Goal: Transaction & Acquisition: Book appointment/travel/reservation

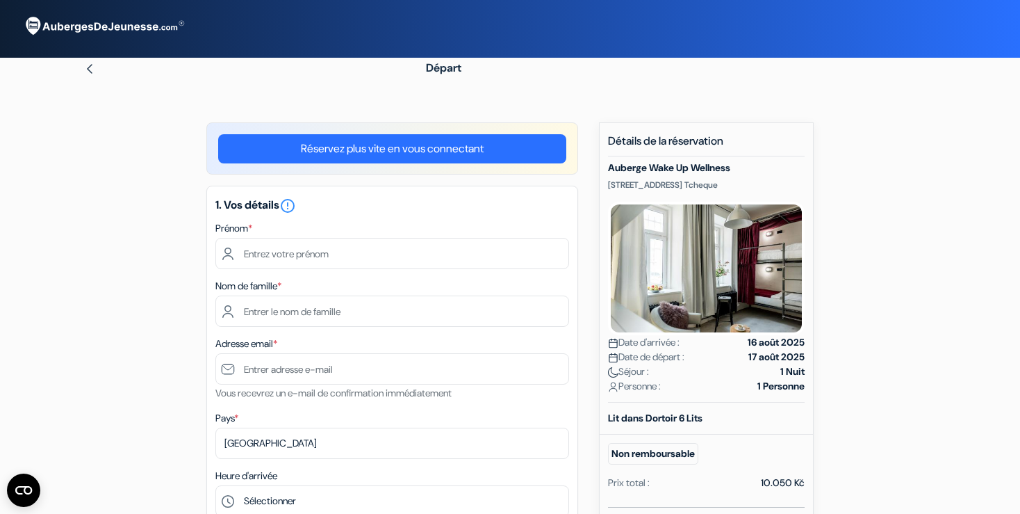
click at [92, 72] on img at bounding box center [89, 68] width 11 height 11
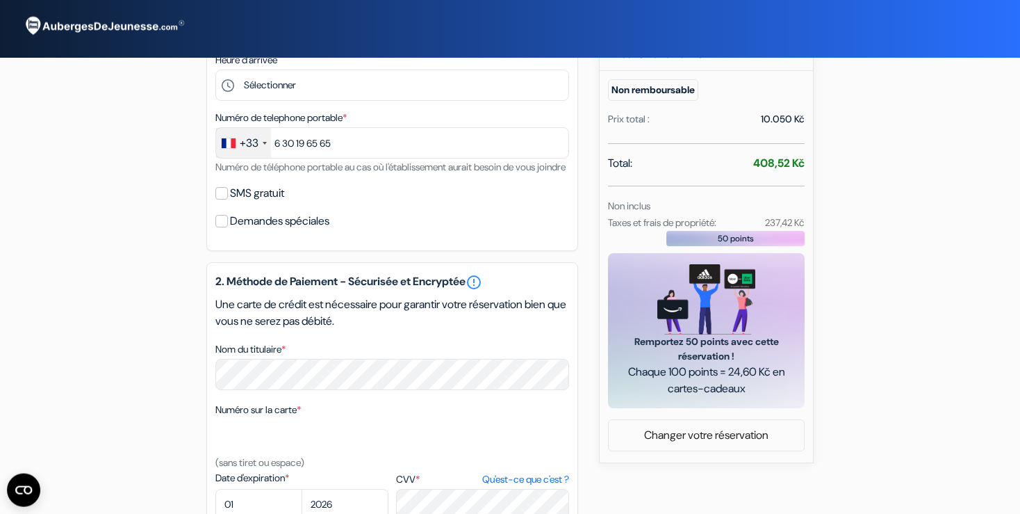
scroll to position [367, 0]
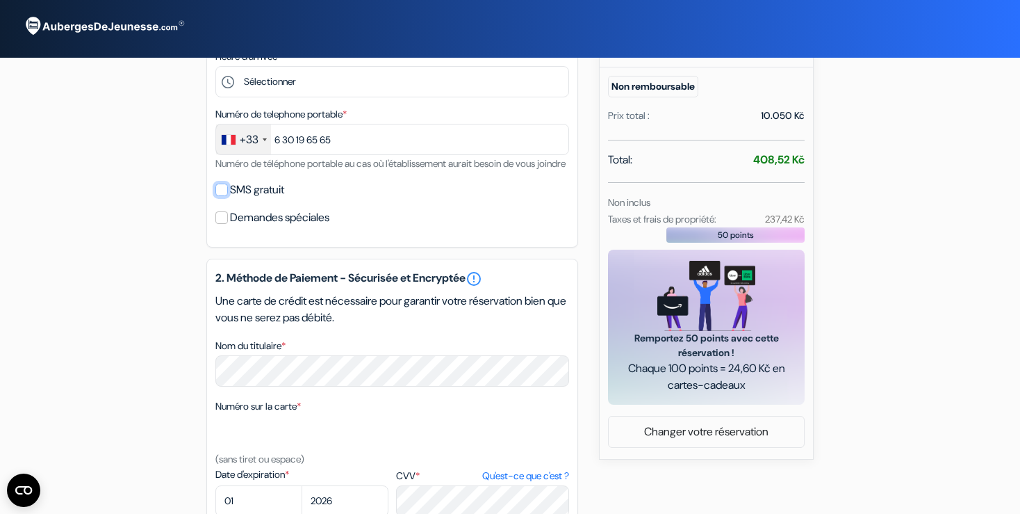
click at [220, 196] on input "SMS gratuit" at bounding box center [221, 189] width 13 height 13
checkbox input "true"
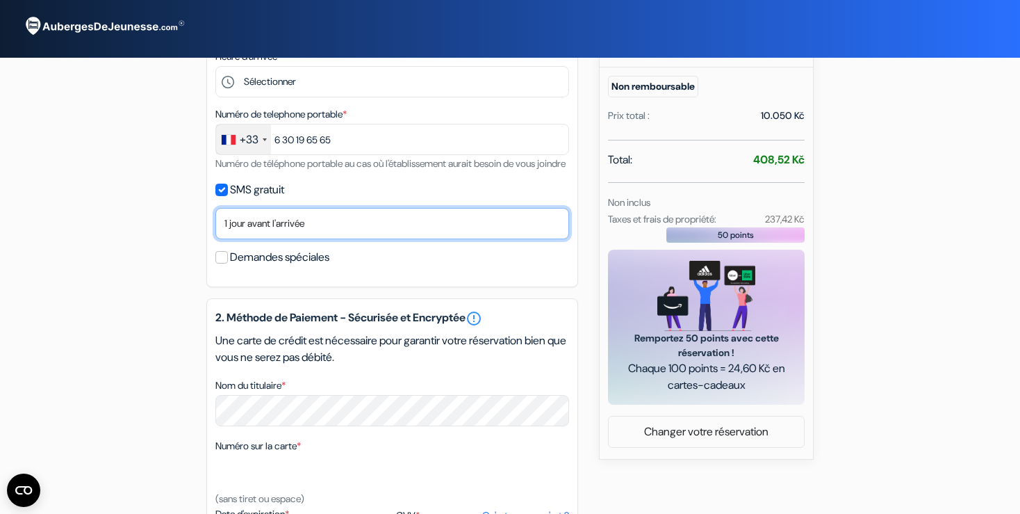
click at [215, 208] on select "Non merci Maintenant Le jour de votre arrivée 1 jour avant l'arrivée 2 jours av…" at bounding box center [392, 223] width 354 height 31
select select "0"
click option "Le jour de votre arrivée" at bounding box center [0, 0] width 0 height 0
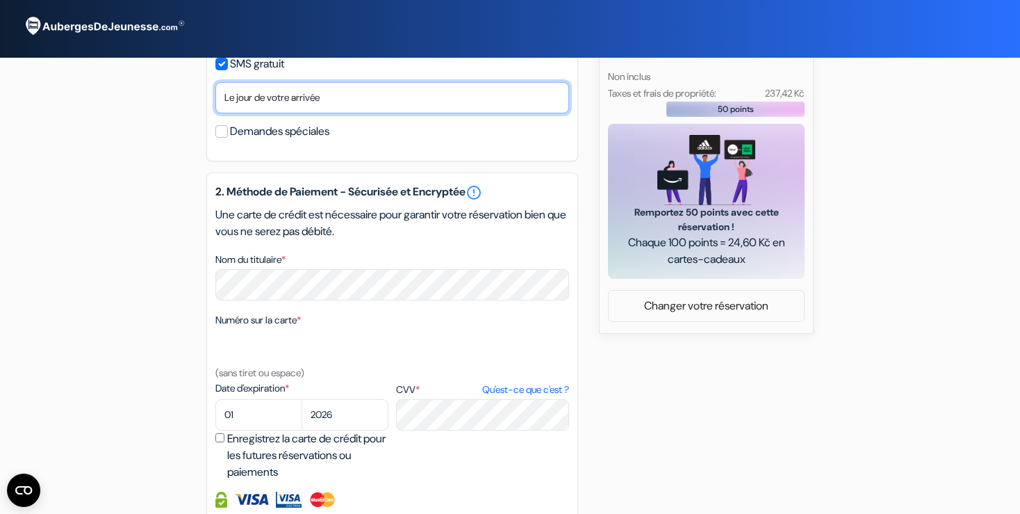
scroll to position [514, 0]
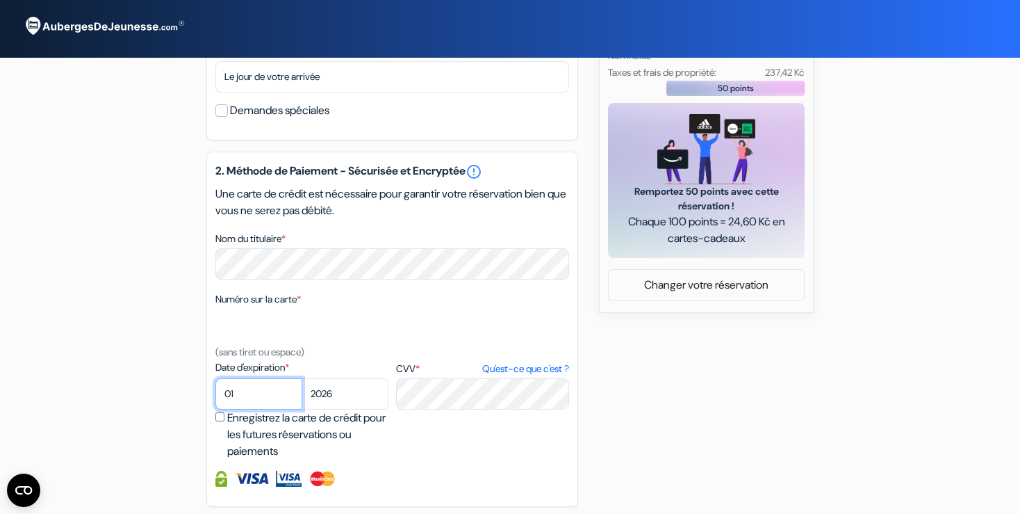
click at [215, 378] on select "01 02 03 04 05 06 07 08 09 10 11 12" at bounding box center [258, 393] width 87 height 31
select select "04"
click option "04" at bounding box center [0, 0] width 0 height 0
click at [302, 378] on select "2025 2026 2027 2028 2029 2030 2031 2032 2033 2034 2035 2036 2037 2038 2039 2040…" at bounding box center [345, 393] width 87 height 31
select select "2027"
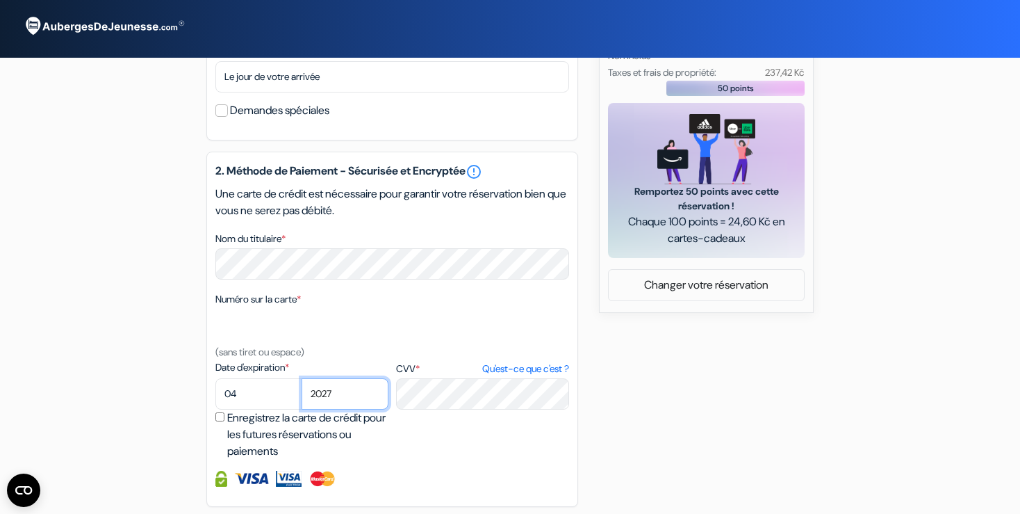
click option "2027" at bounding box center [0, 0] width 0 height 0
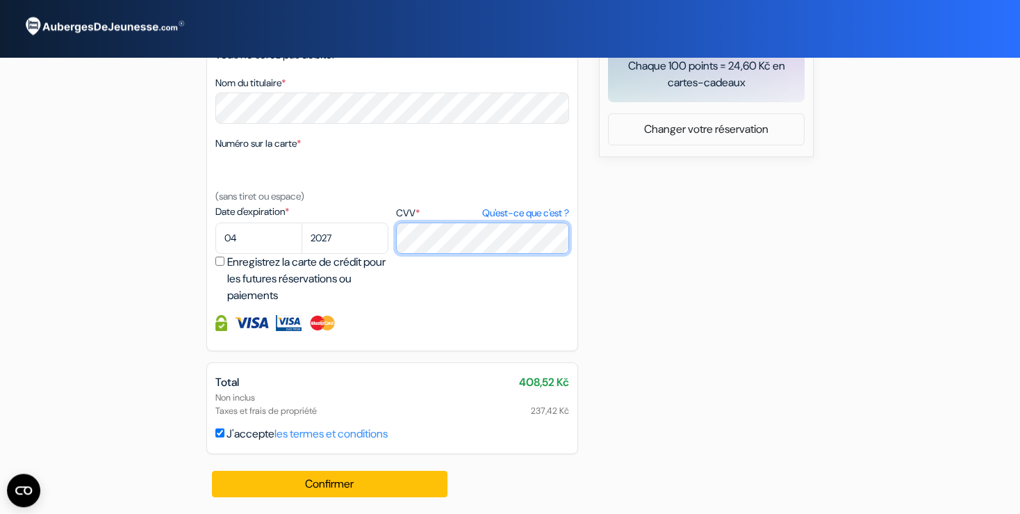
scroll to position [687, 0]
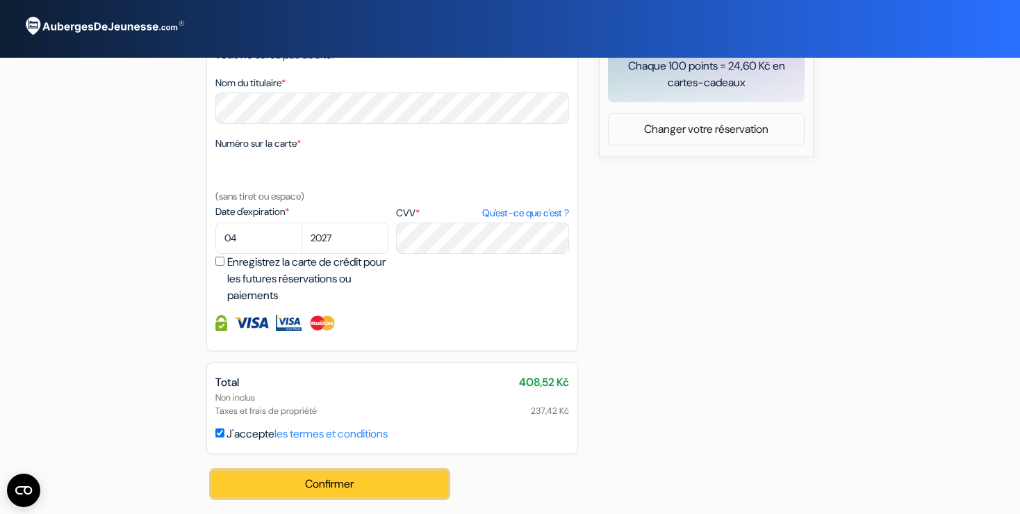
click at [363, 488] on button "Confirmer Loading..." at bounding box center [330, 484] width 236 height 26
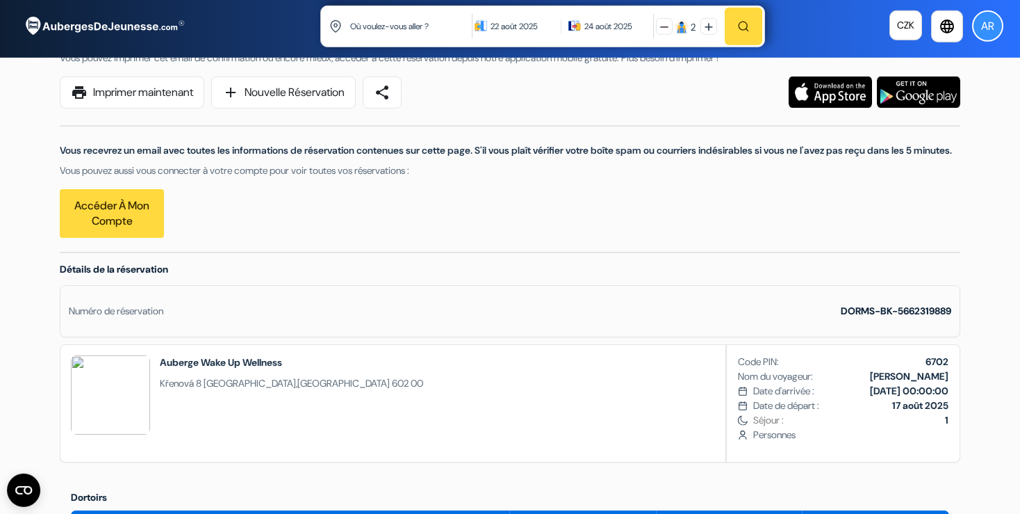
scroll to position [73, 0]
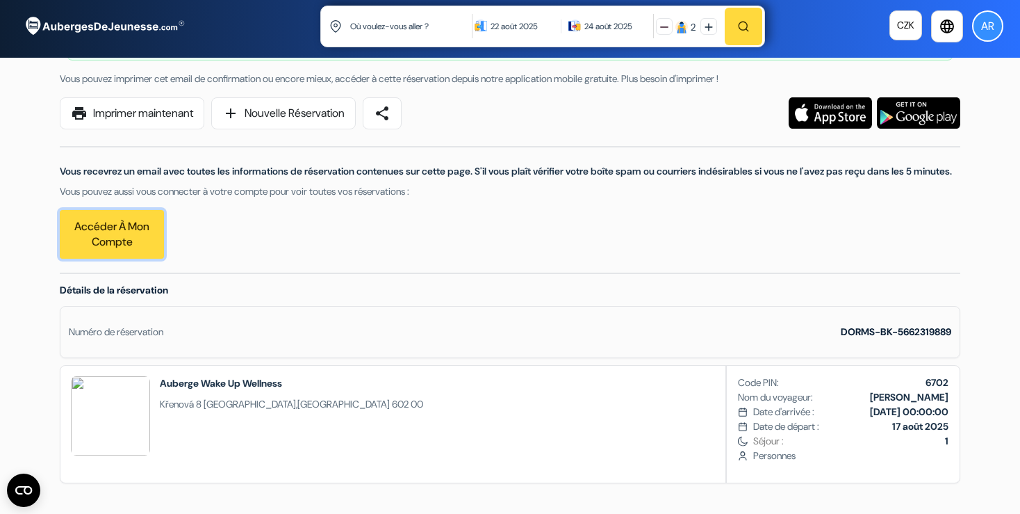
click at [140, 253] on link "Accéder à mon compte" at bounding box center [112, 234] width 104 height 49
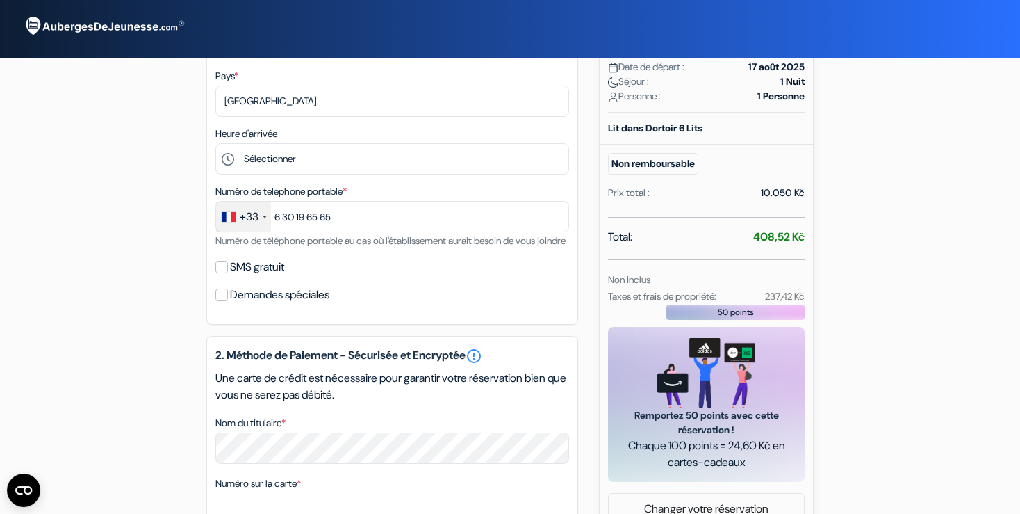
scroll to position [293, 0]
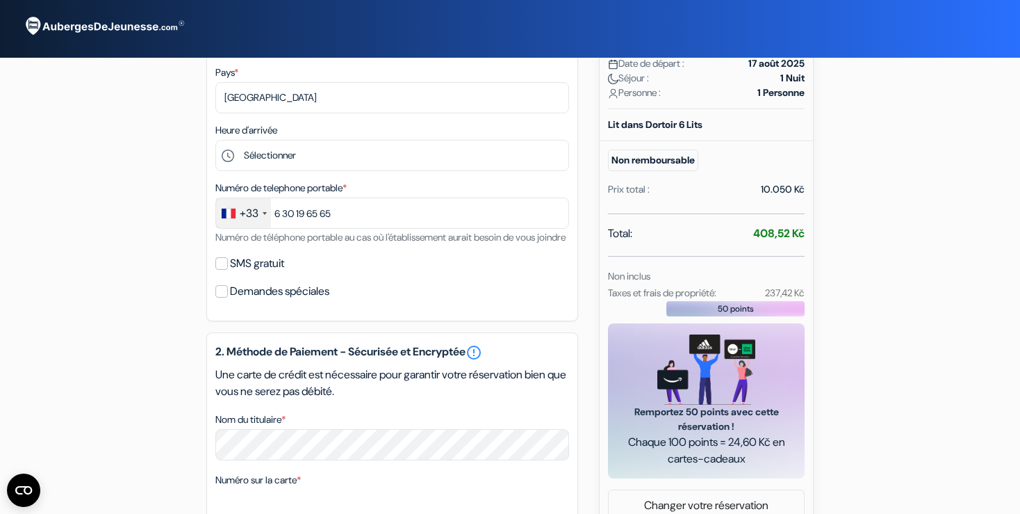
drag, startPoint x: 762, startPoint y: 199, endPoint x: 802, endPoint y: 199, distance: 39.6
click at [802, 199] on div "Prix total : 10.050 Kč" at bounding box center [706, 190] width 213 height 26
click at [799, 195] on div at bounding box center [799, 195] width 0 height 0
drag, startPoint x: 801, startPoint y: 200, endPoint x: 830, endPoint y: 180, distance: 35.5
click at [828, 181] on html "Langue Fermer Monnaie Fermer" at bounding box center [510, 261] width 1020 height 1109
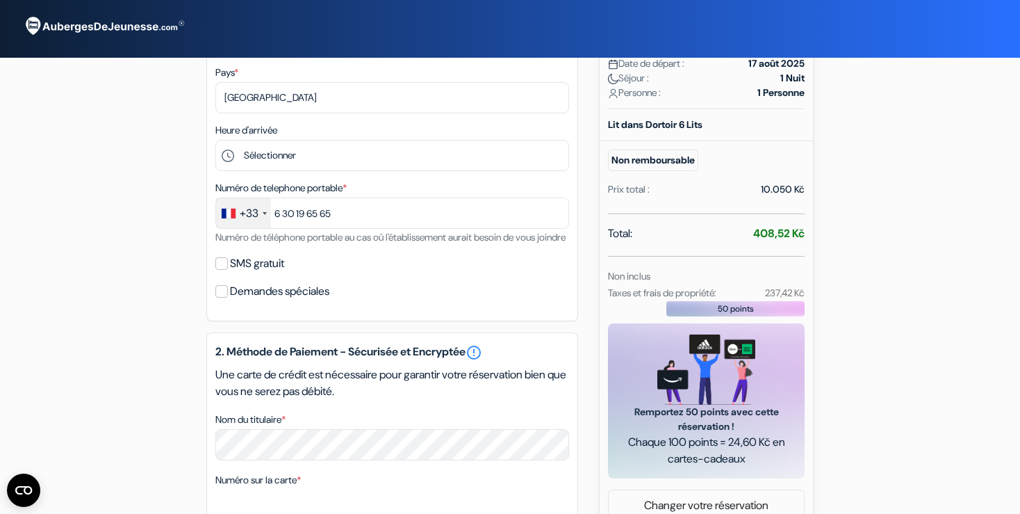
click at [873, 171] on div "add_box Auberge Wake Up Wellness Křenová 8, Brno, Republique Tcheque Détails de…" at bounding box center [509, 339] width 917 height 1021
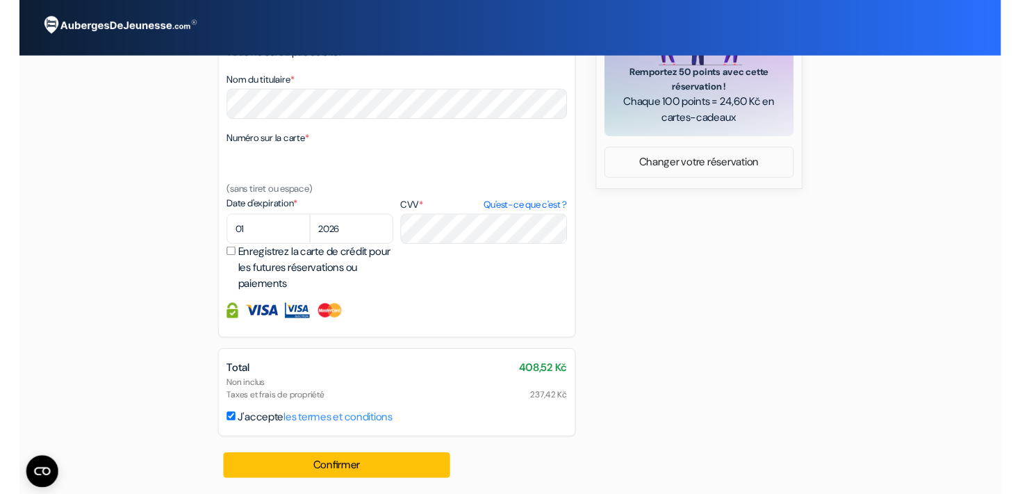
scroll to position [647, 0]
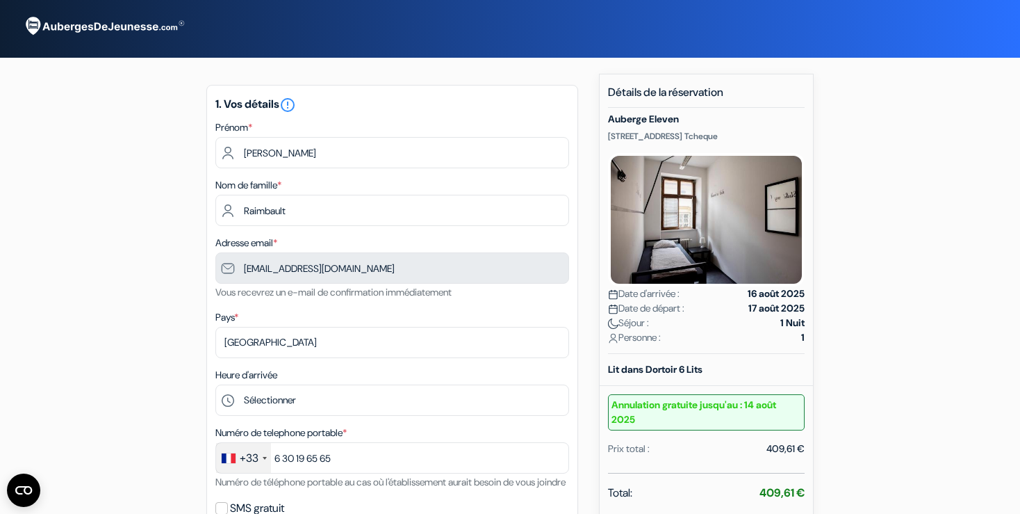
click at [146, 28] on img at bounding box center [104, 27] width 174 height 38
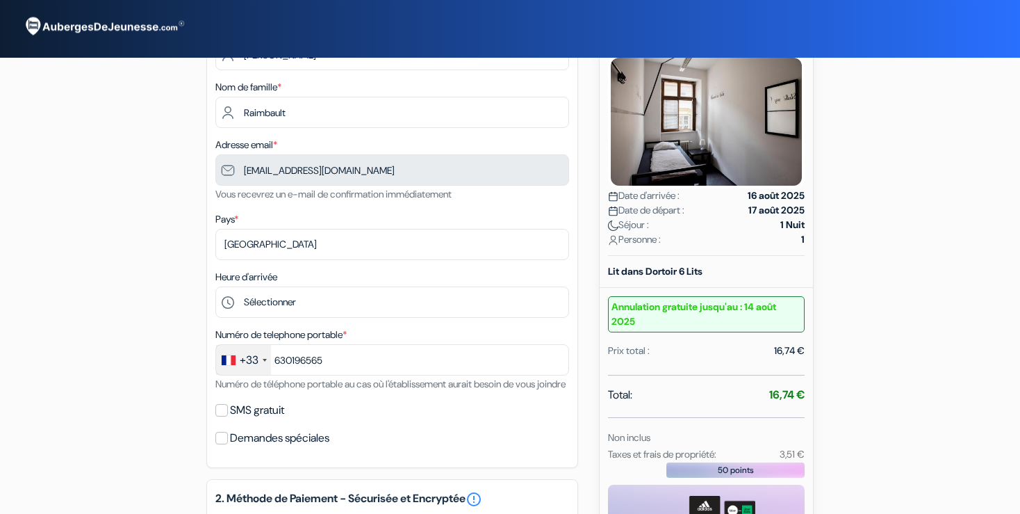
type input "6 30 19 65 65"
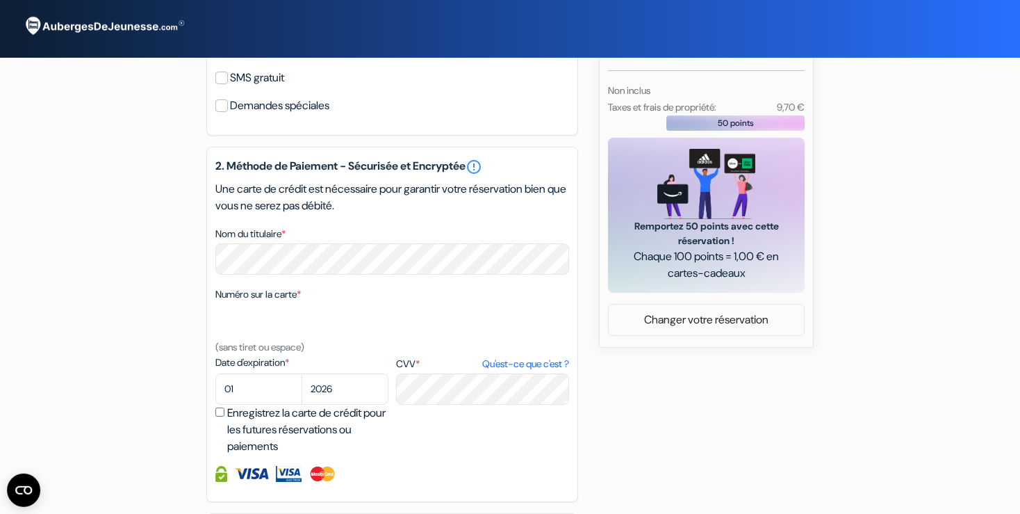
scroll to position [587, 0]
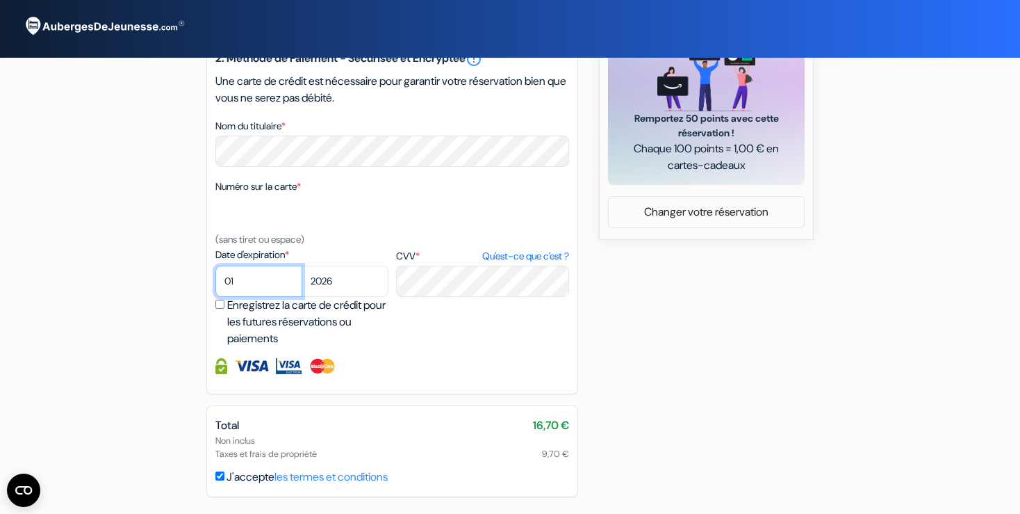
click at [215, 266] on select "01 02 03 04 05 06 07 08 09 10 11 12" at bounding box center [258, 281] width 87 height 31
select select "04"
click option "04" at bounding box center [0, 0] width 0 height 0
click at [302, 266] on select "2025 2026 2027 2028 2029 2030 2031 2032 2033 2034 2035 2036 2037 2038 2039 2040…" at bounding box center [345, 281] width 87 height 31
select select "2027"
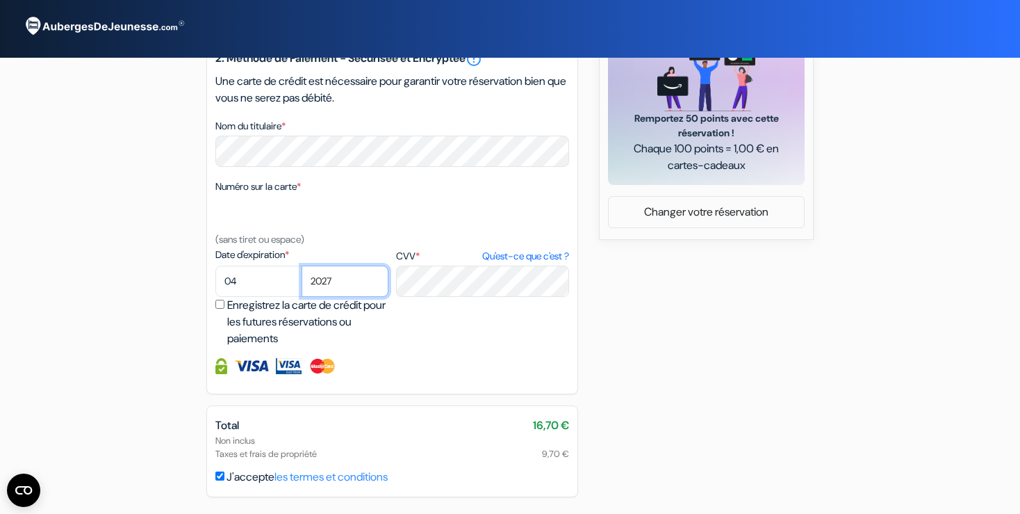
click option "2027" at bounding box center [0, 0] width 0 height 0
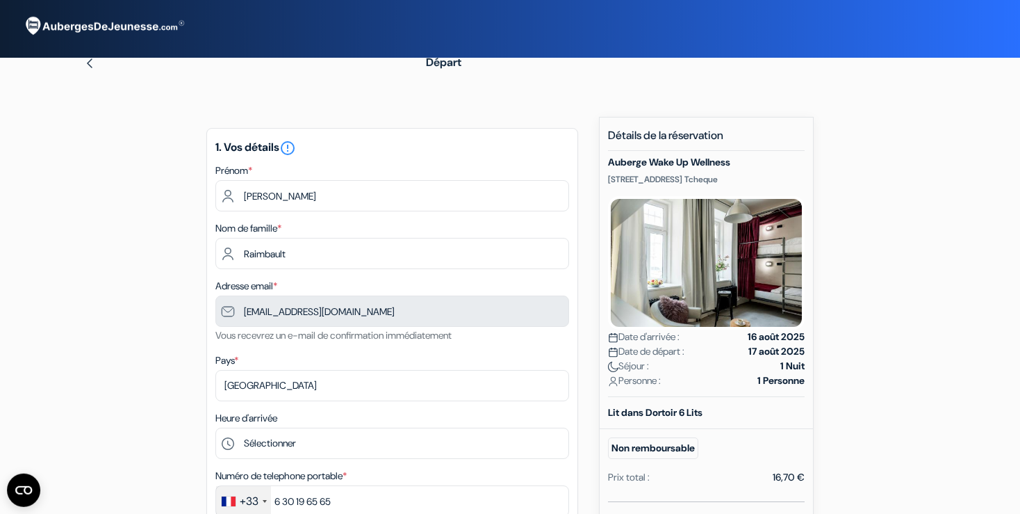
scroll to position [0, 0]
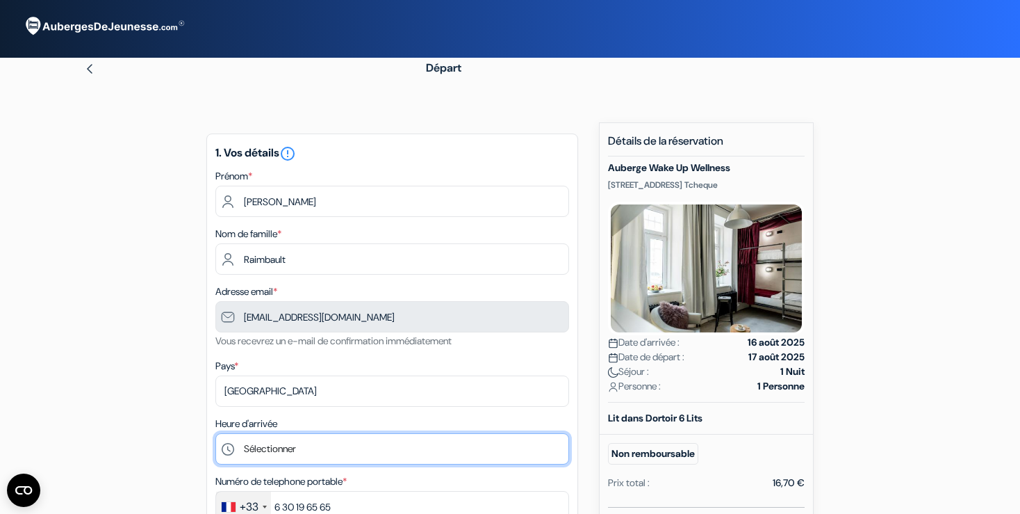
click at [215, 433] on select "Sélectionner 15:00 16:00 17:00 18:00 19:00 20:00 21:00 22:00" at bounding box center [392, 448] width 354 height 31
click option "15:00" at bounding box center [0, 0] width 0 height 0
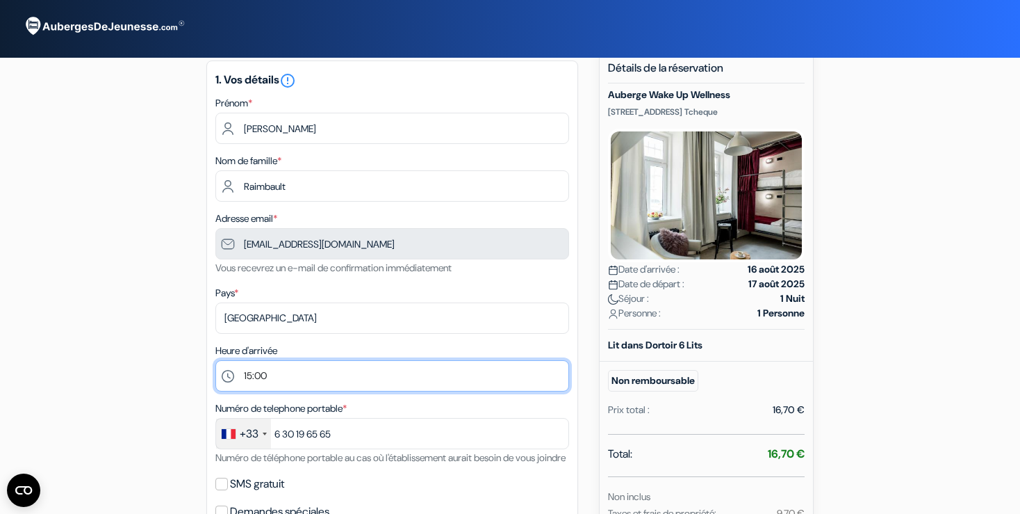
click at [215, 360] on select "Sélectionner 15:00 16:00 17:00 18:00 19:00 20:00 21:00 22:00" at bounding box center [392, 375] width 354 height 31
select select "16"
click option "16:00" at bounding box center [0, 0] width 0 height 0
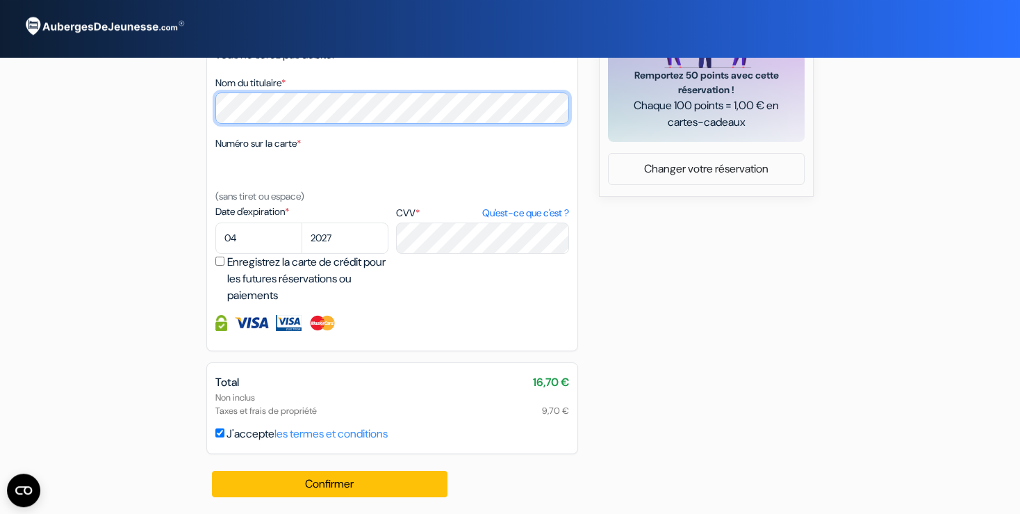
scroll to position [647, 0]
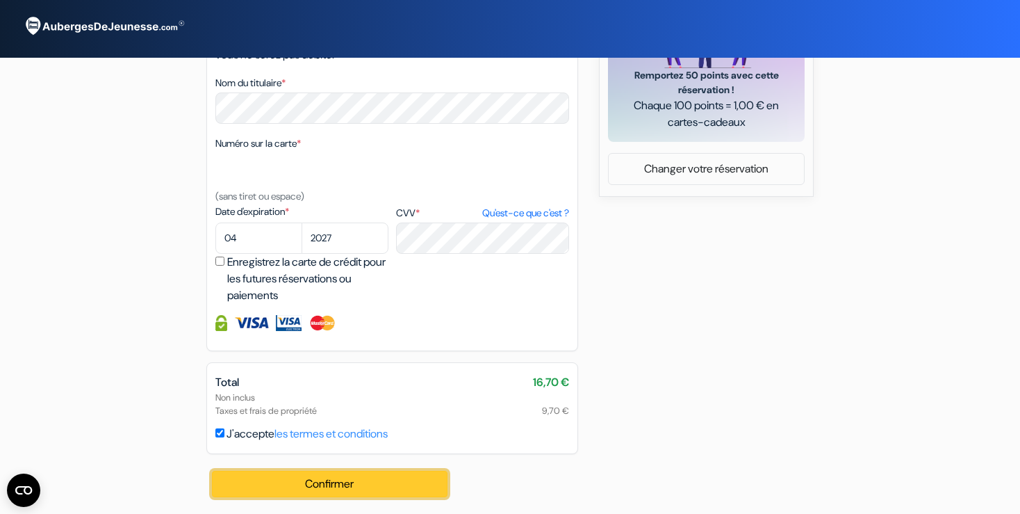
click at [299, 485] on button "Confirmer Loading..." at bounding box center [330, 484] width 236 height 26
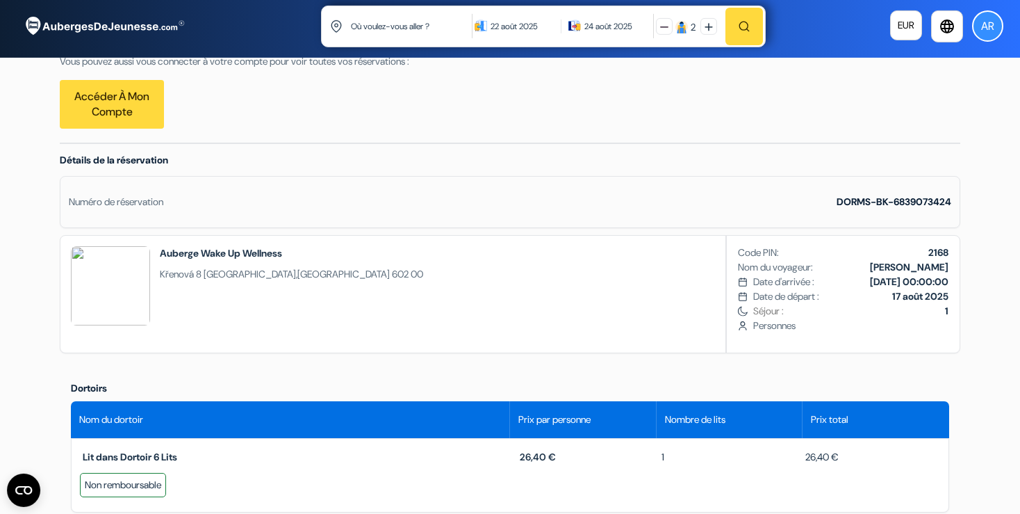
scroll to position [147, 0]
